Goal: Task Accomplishment & Management: Manage account settings

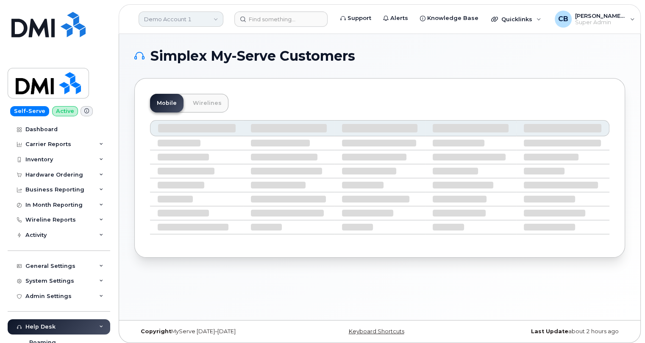
click at [187, 13] on link "Demo Account 1" at bounding box center [181, 18] width 85 height 15
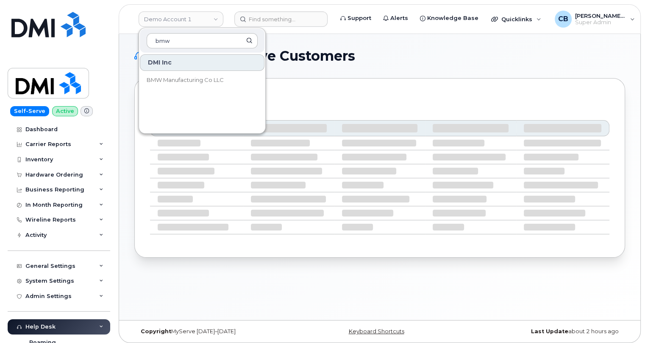
type input "bmw"
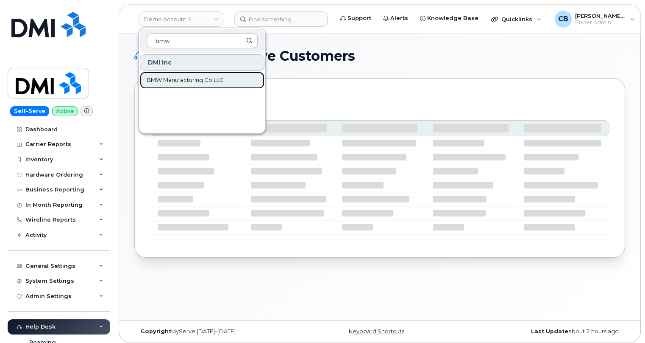
click at [183, 83] on span "BMW Manufacturing Co LLC" at bounding box center [185, 80] width 77 height 8
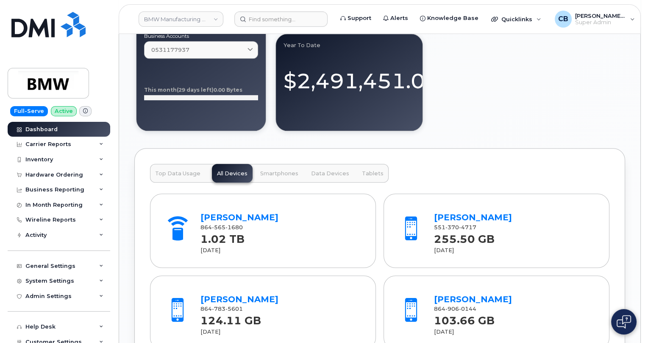
scroll to position [1002, 0]
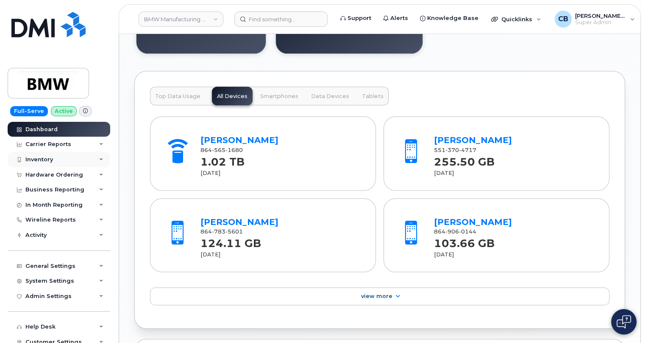
click at [34, 163] on div "Inventory" at bounding box center [59, 159] width 103 height 15
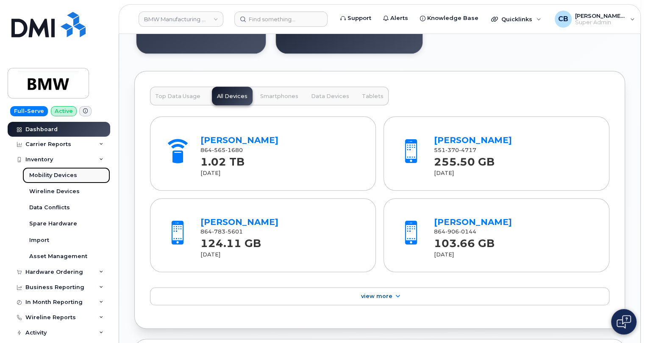
click at [48, 176] on div "Mobility Devices" at bounding box center [53, 175] width 48 height 8
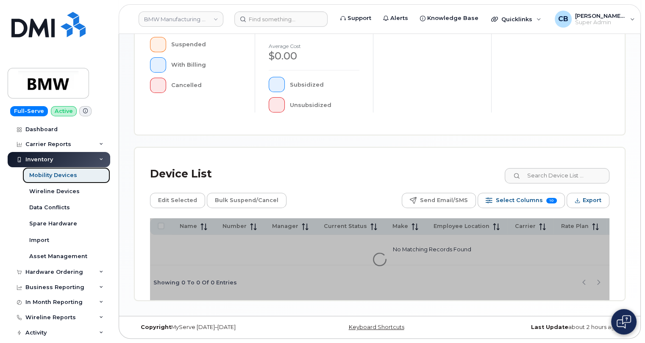
scroll to position [274, 0]
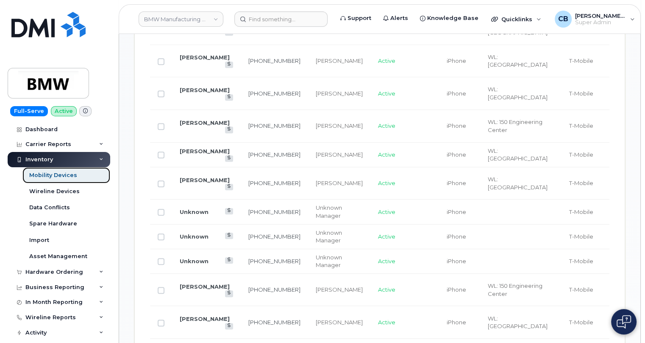
scroll to position [759, 0]
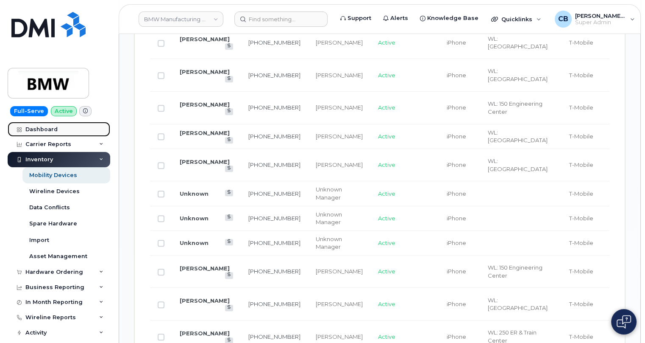
click at [50, 127] on div "Dashboard" at bounding box center [41, 129] width 32 height 7
click at [41, 129] on div "Dashboard" at bounding box center [41, 129] width 32 height 7
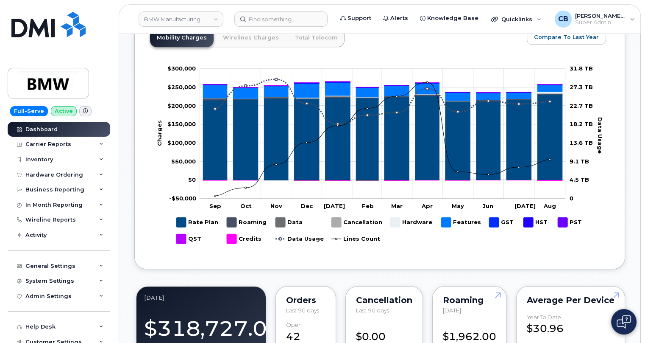
scroll to position [501, 0]
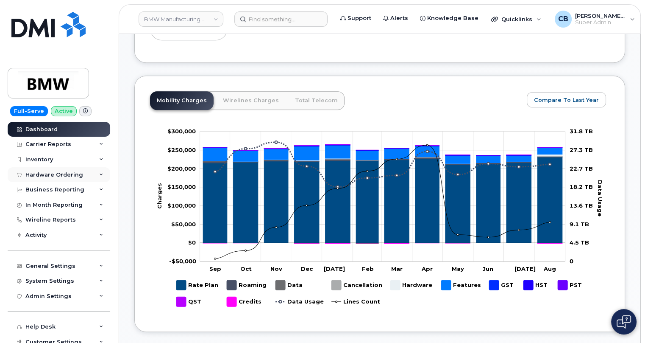
click at [42, 172] on div "Hardware Ordering" at bounding box center [54, 174] width 58 height 7
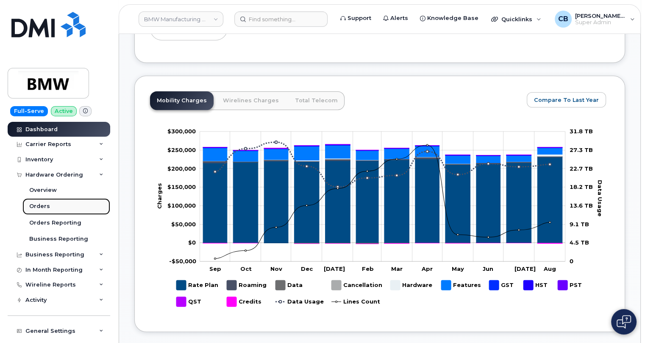
click at [33, 206] on div "Orders" at bounding box center [39, 206] width 21 height 8
